Goal: Book appointment/travel/reservation

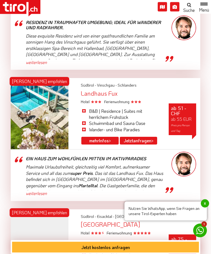
scroll to position [441, 0]
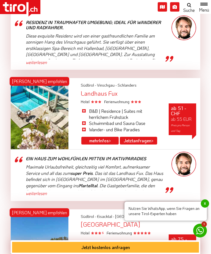
click at [101, 137] on link "mehr Infos >" at bounding box center [99, 141] width 37 height 8
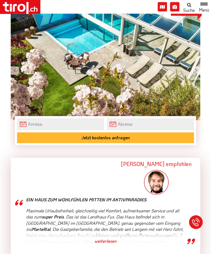
scroll to position [91, 0]
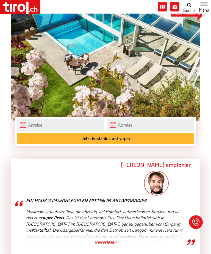
click at [199, 68] on div at bounding box center [196, 71] width 8 height 8
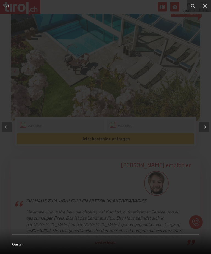
scroll to position [91, 0]
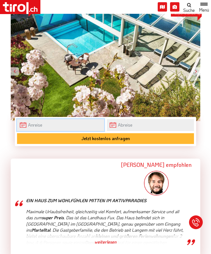
click at [28, 123] on input "text" at bounding box center [60, 125] width 87 height 12
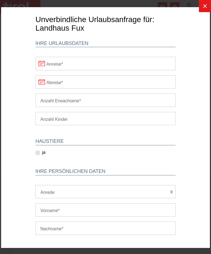
scroll to position [100, 0]
